Goal: Task Accomplishment & Management: Manage account settings

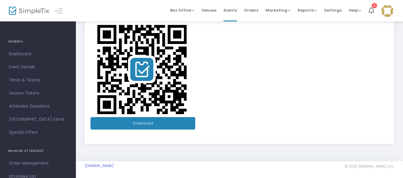
scroll to position [192, 0]
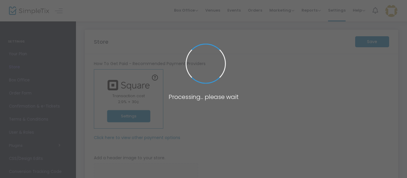
type input "[URL]"
radio input "false"
radio input "true"
type input "30"
type input "3 Palms Zoo"
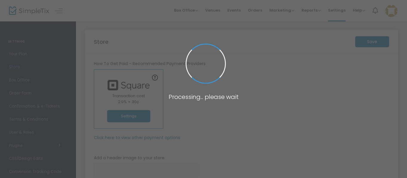
type input "[PHONE_NUMBER]"
type input "[EMAIL_ADDRESS][DOMAIN_NAME]"
type input "[DOMAIN_NAME][URL]"
type input "3palmszoo"
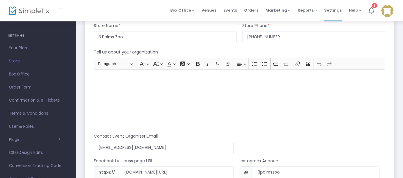
scroll to position [478, 0]
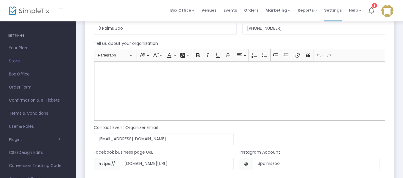
click at [161, 82] on div "Rich Text Editor, main" at bounding box center [239, 91] width 291 height 60
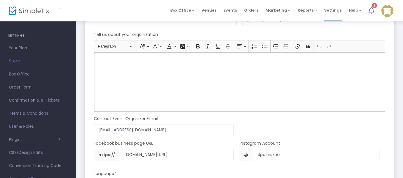
scroll to position [499, 0]
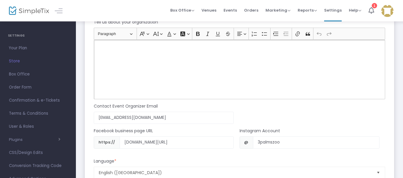
click at [134, 64] on div "Rich Text Editor, main" at bounding box center [239, 70] width 291 height 60
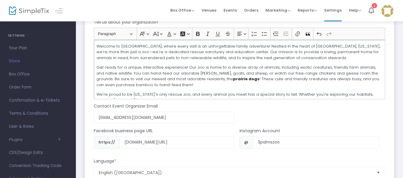
scroll to position [0, 0]
click at [109, 80] on p "Get ready for a unique, interactive experience! Our zoo is home to a diverse ar…" at bounding box center [239, 76] width 286 height 23
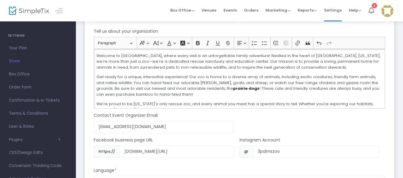
scroll to position [489, 0]
